Goal: Check status: Check status

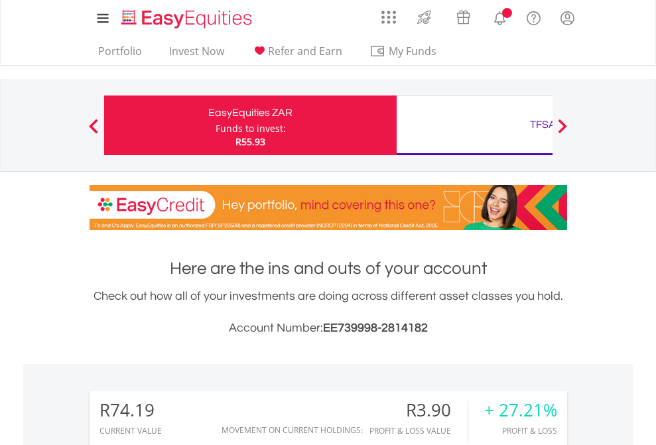
scroll to position [127, 208]
click at [216, 125] on div "Funds to invest:" at bounding box center [251, 128] width 70 height 13
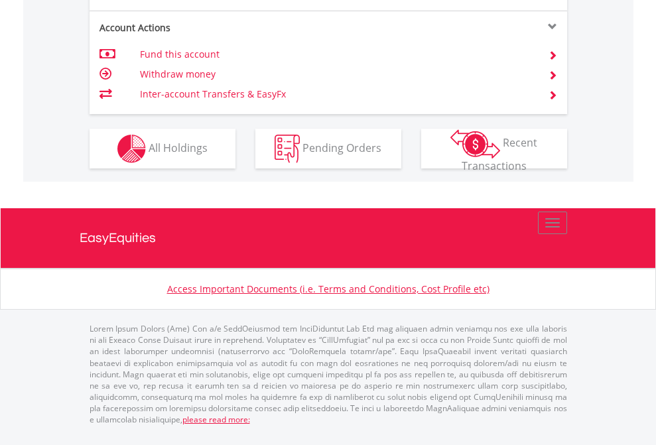
scroll to position [1299, 0]
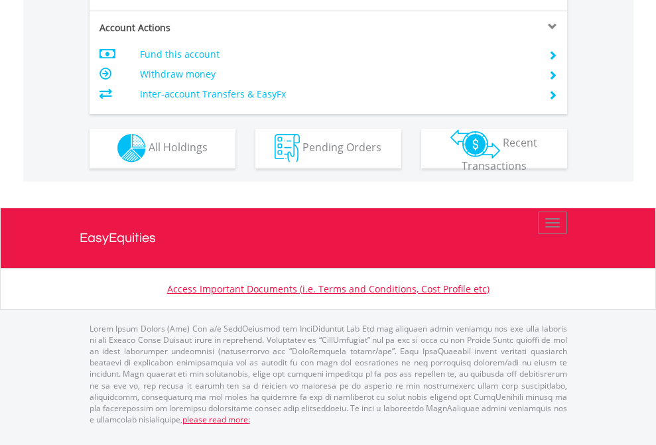
scroll to position [1241, 0]
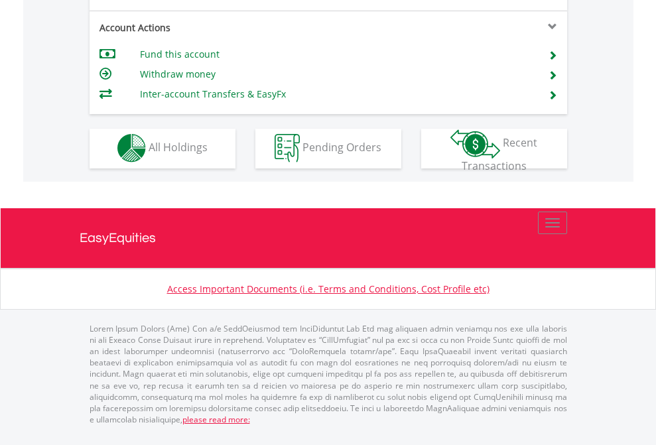
scroll to position [1241, 0]
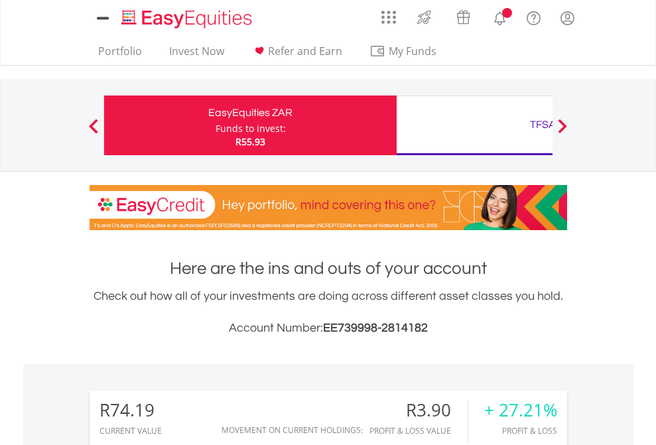
scroll to position [1044, 0]
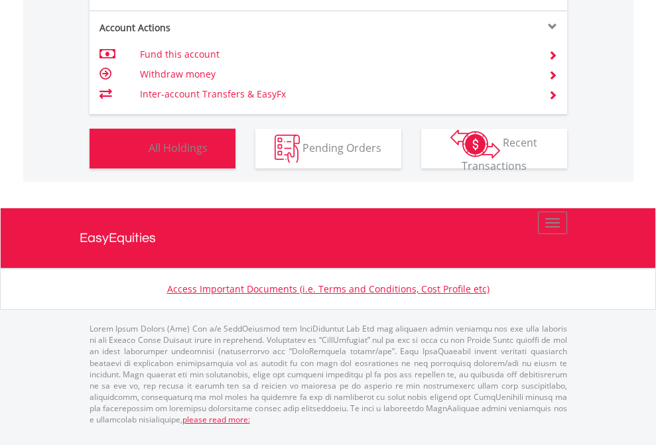
scroll to position [127, 208]
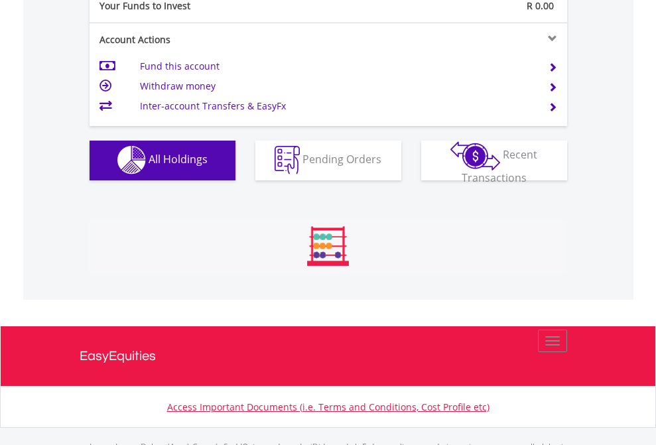
scroll to position [1314, 0]
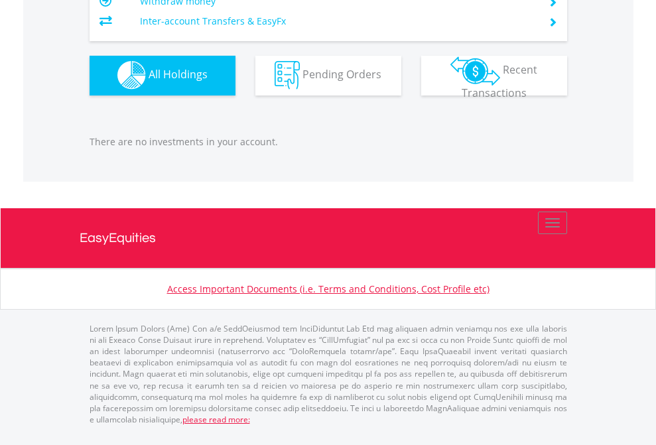
scroll to position [127, 208]
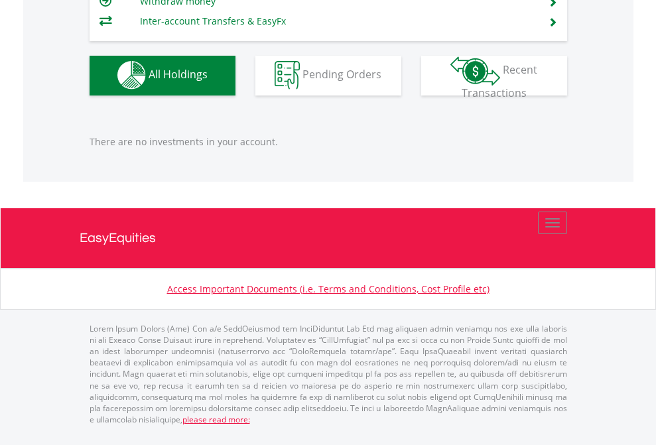
scroll to position [127, 208]
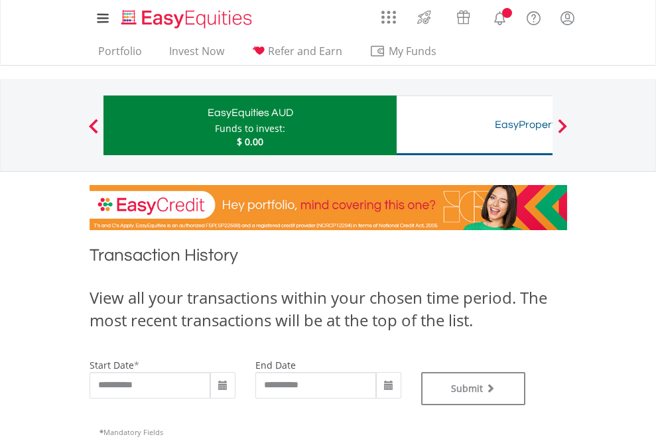
type input "**********"
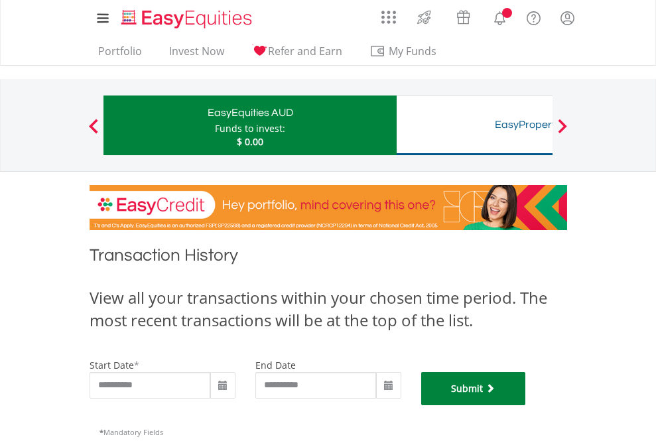
click at [526, 405] on button "Submit" at bounding box center [473, 388] width 105 height 33
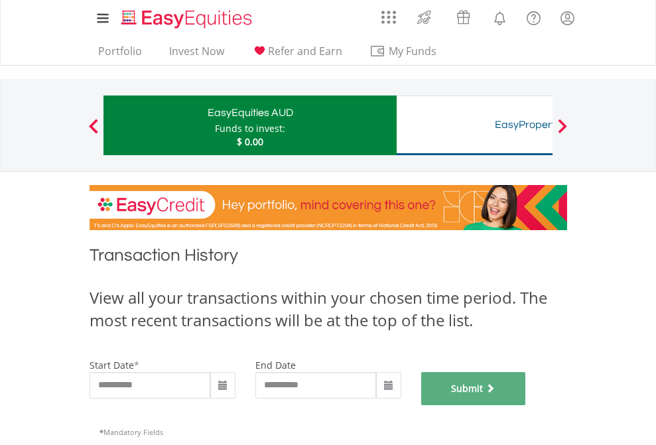
scroll to position [538, 0]
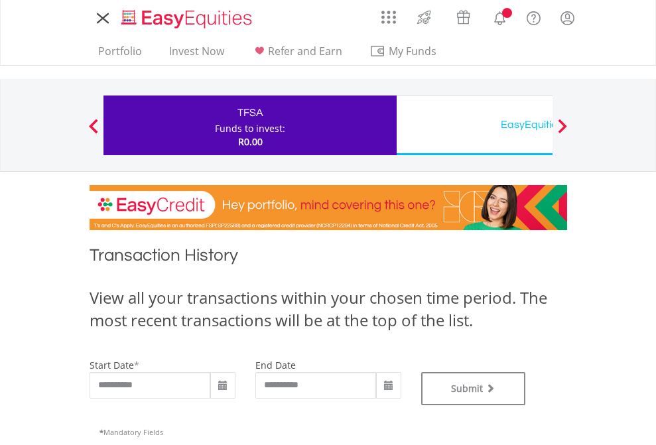
type input "**********"
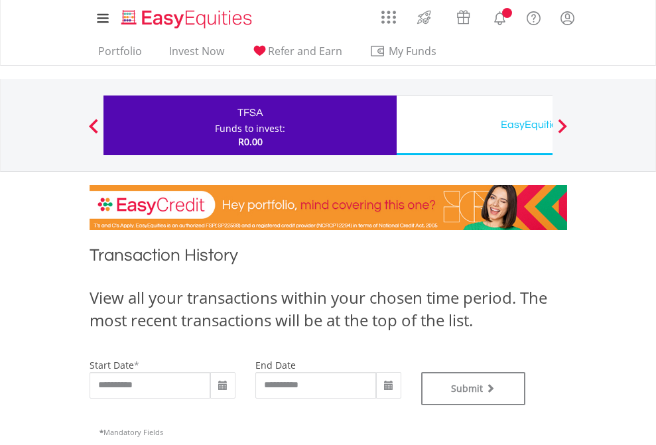
click at [474, 125] on div "EasyEquities USD" at bounding box center [543, 124] width 277 height 19
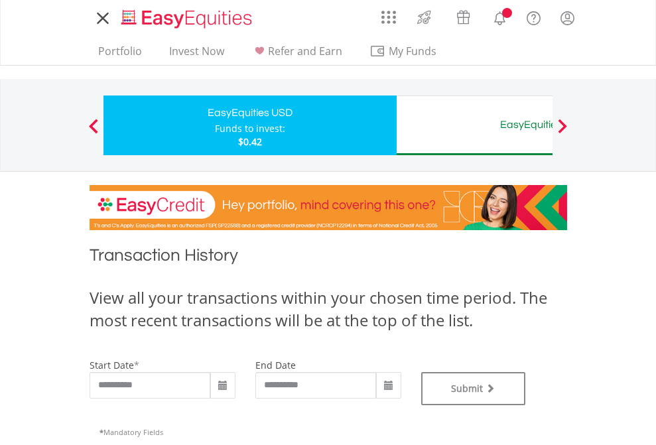
type input "**********"
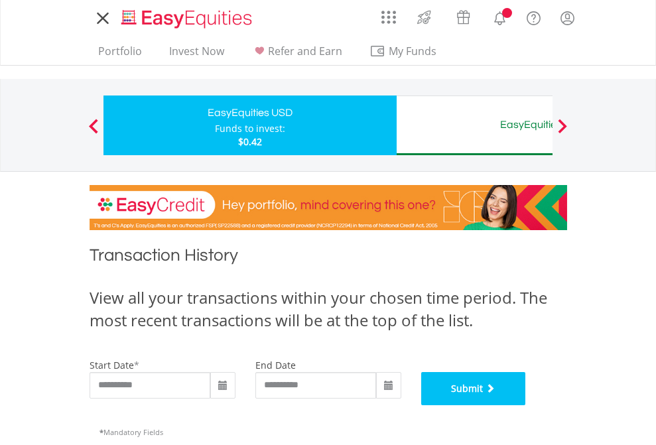
click at [526, 405] on button "Submit" at bounding box center [473, 388] width 105 height 33
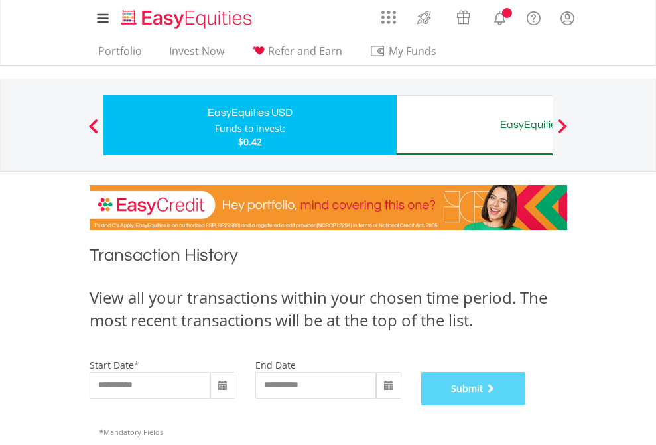
scroll to position [538, 0]
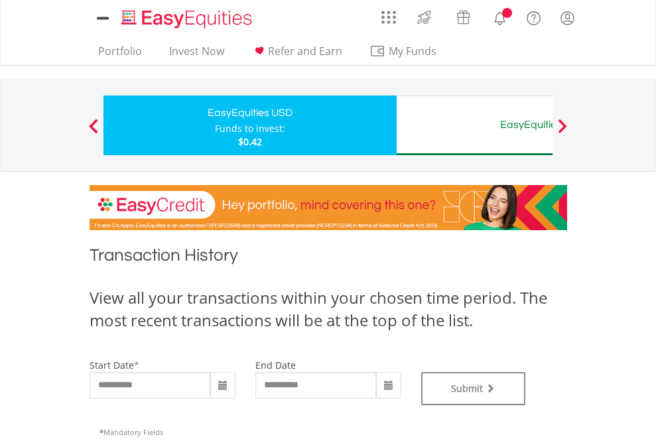
click at [474, 125] on div "EasyEquities AUD" at bounding box center [543, 124] width 277 height 19
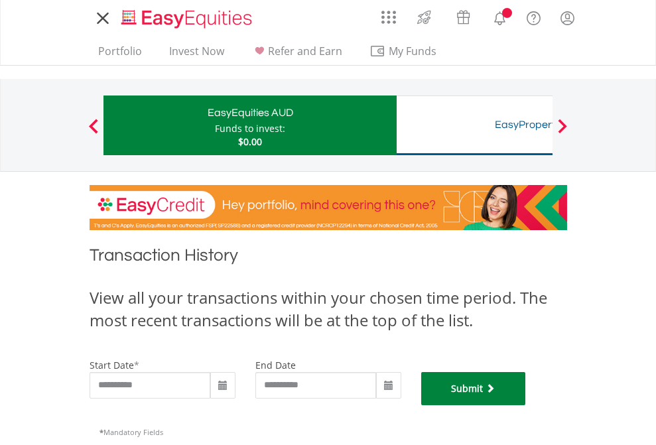
click at [526, 405] on button "Submit" at bounding box center [473, 388] width 105 height 33
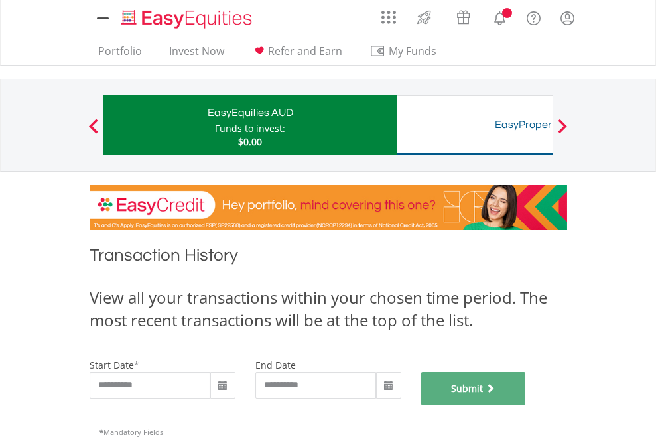
scroll to position [538, 0]
